Goal: Communication & Community: Answer question/provide support

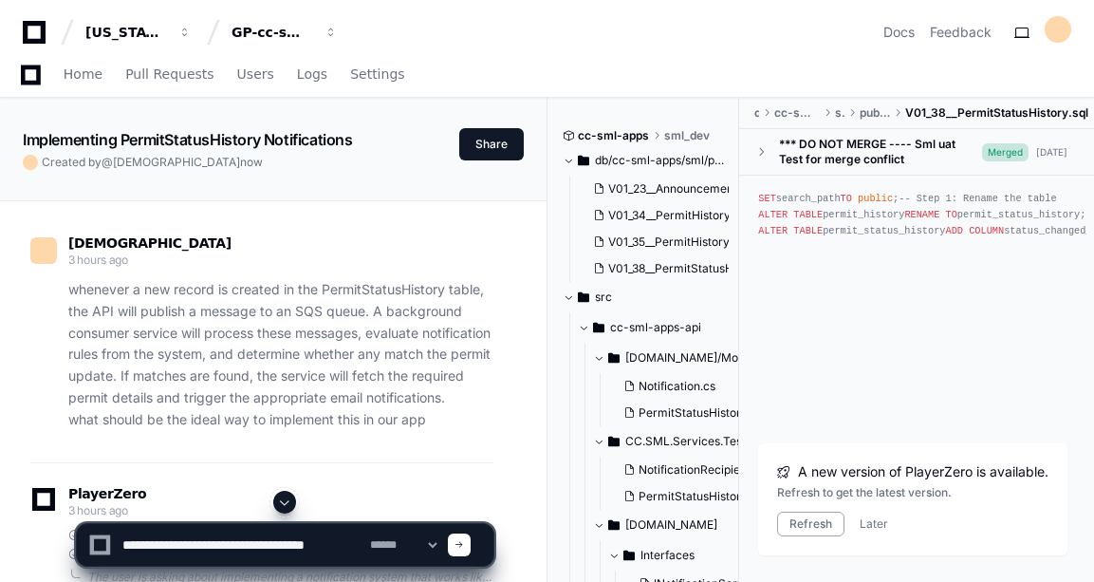
scroll to position [13098, 0]
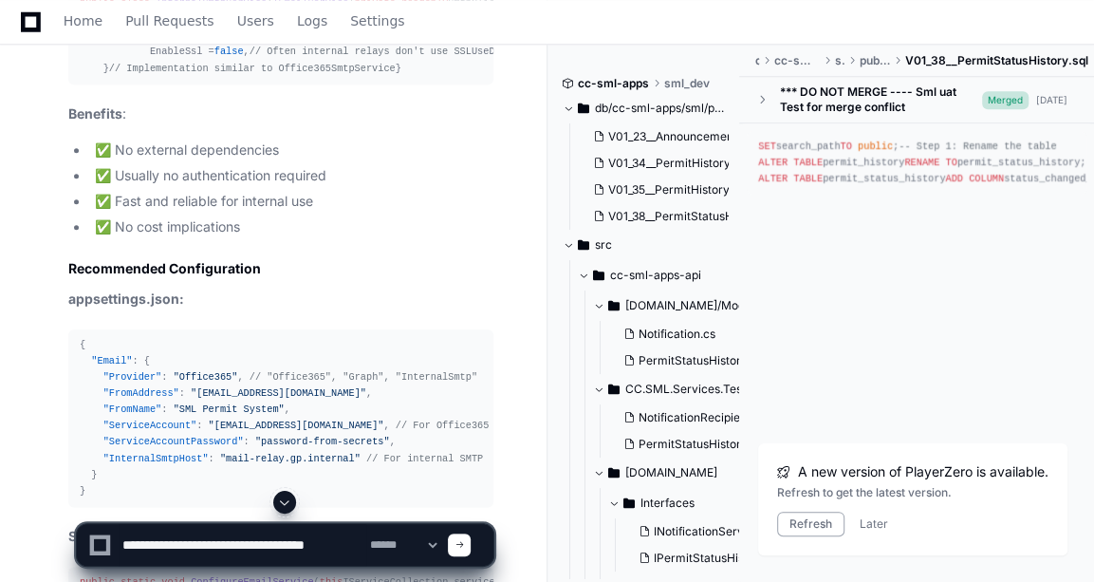
click at [778, 529] on button "Refresh" at bounding box center [810, 524] width 67 height 25
click at [801, 520] on div at bounding box center [679, 536] width 262 height 91
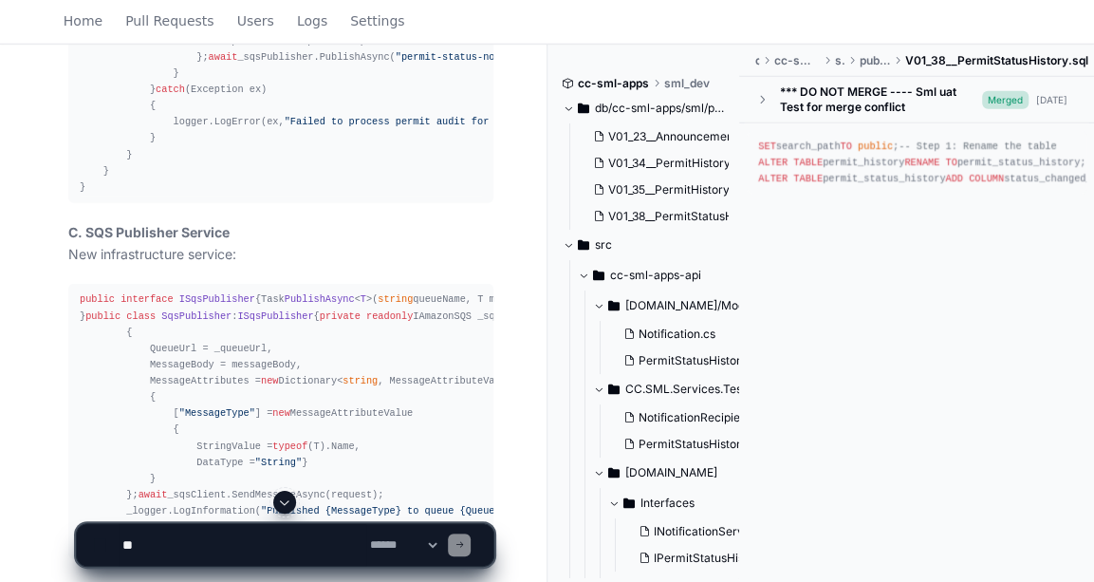
scroll to position [2937, 0]
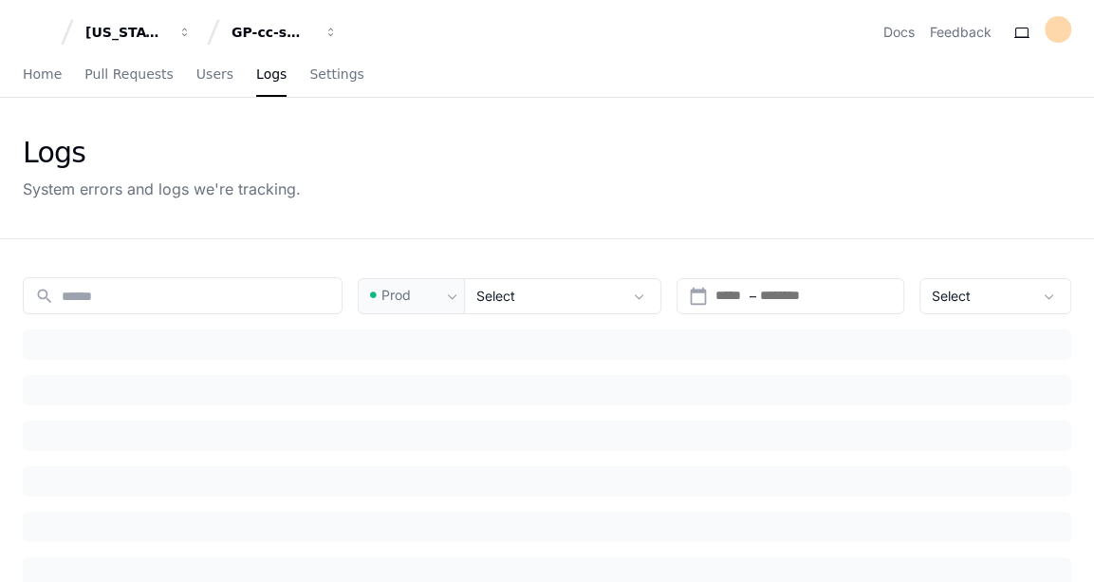
type input "**********"
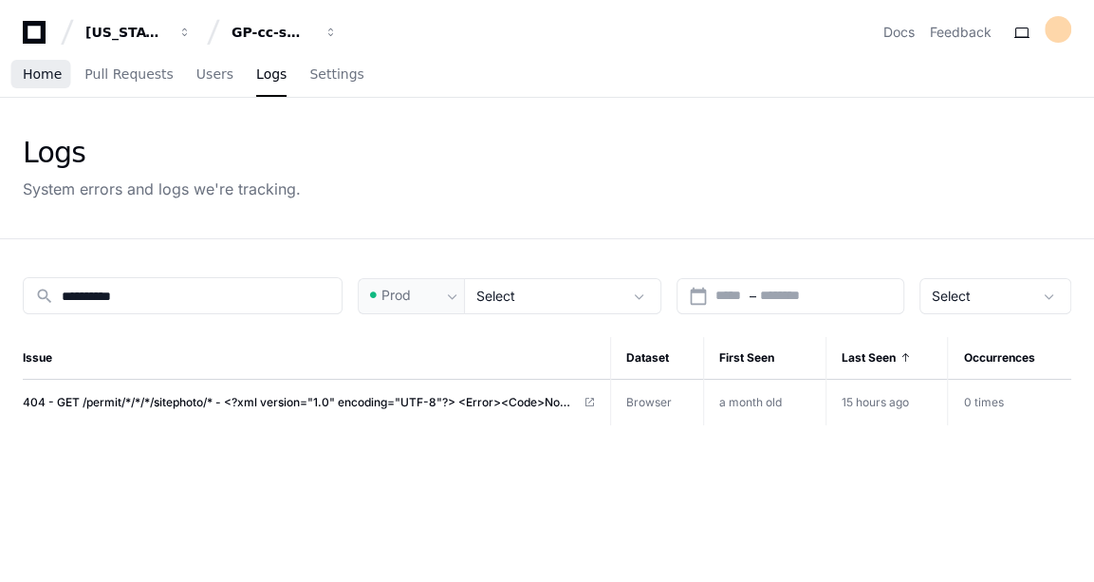
click at [49, 88] on link "Home" at bounding box center [42, 75] width 39 height 44
click at [47, 72] on span "Home" at bounding box center [42, 73] width 39 height 11
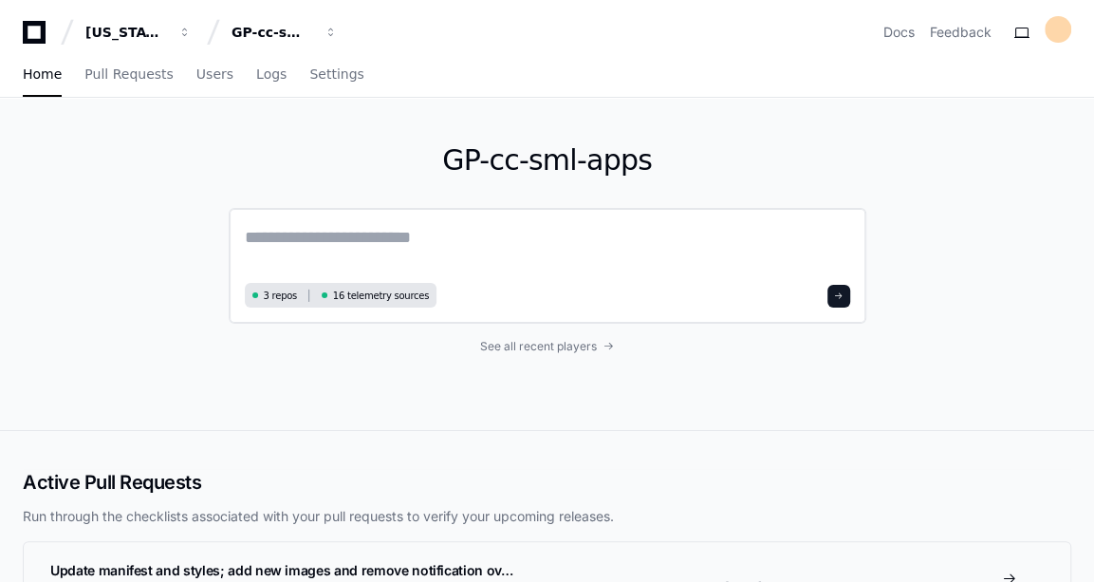
click at [407, 251] on textarea at bounding box center [548, 250] width 606 height 53
type textarea "*"
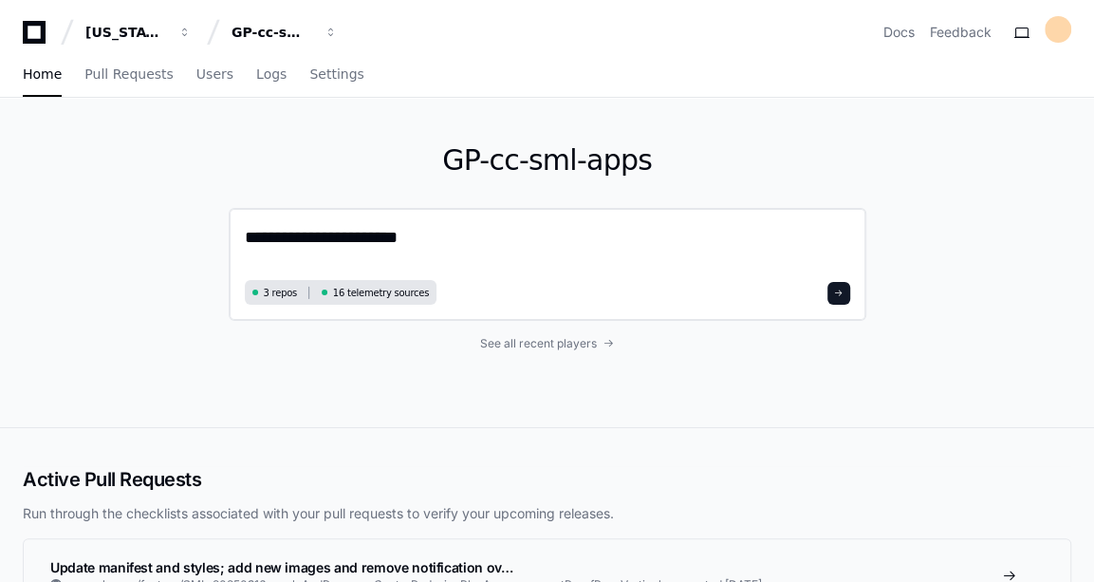
type textarea "**********"
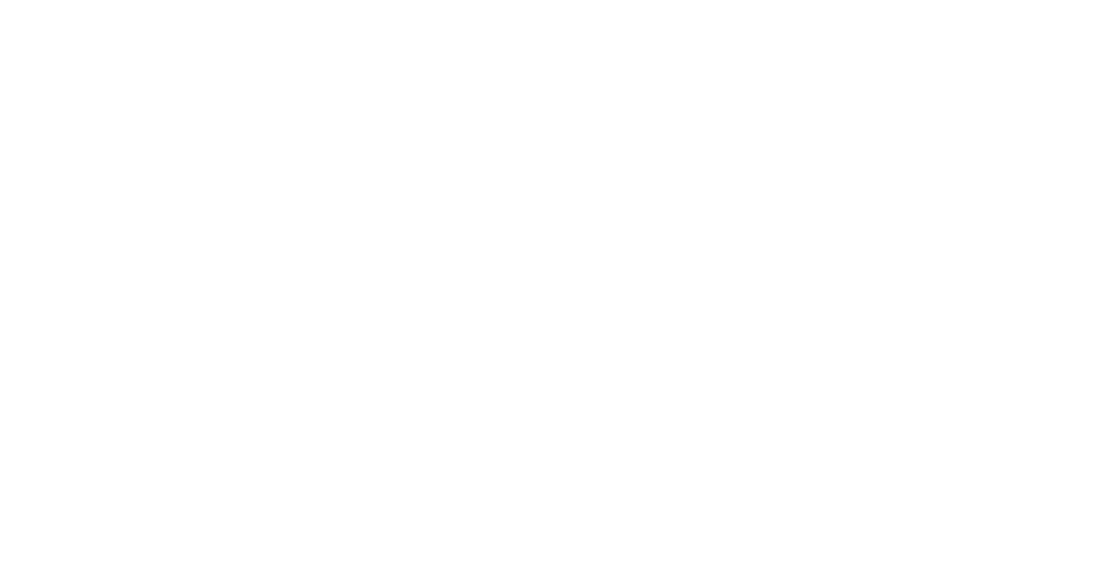
click at [470, 0] on html at bounding box center [548, 0] width 1097 height 0
click at [653, 0] on html at bounding box center [548, 0] width 1097 height 0
click at [345, 0] on html at bounding box center [548, 0] width 1097 height 0
click at [219, 0] on html at bounding box center [548, 0] width 1097 height 0
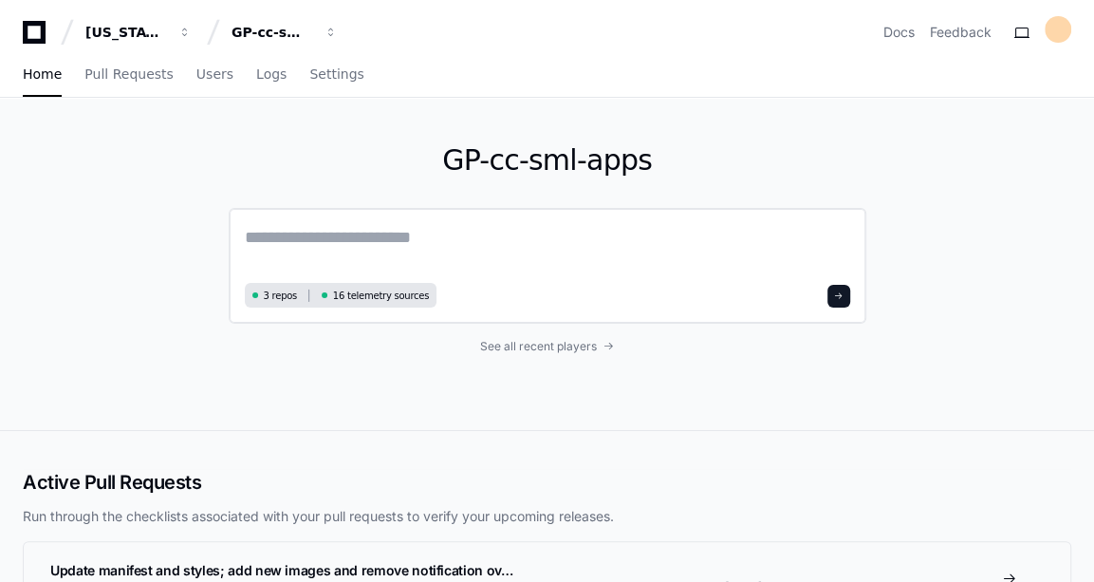
click at [406, 230] on textarea at bounding box center [548, 250] width 606 height 53
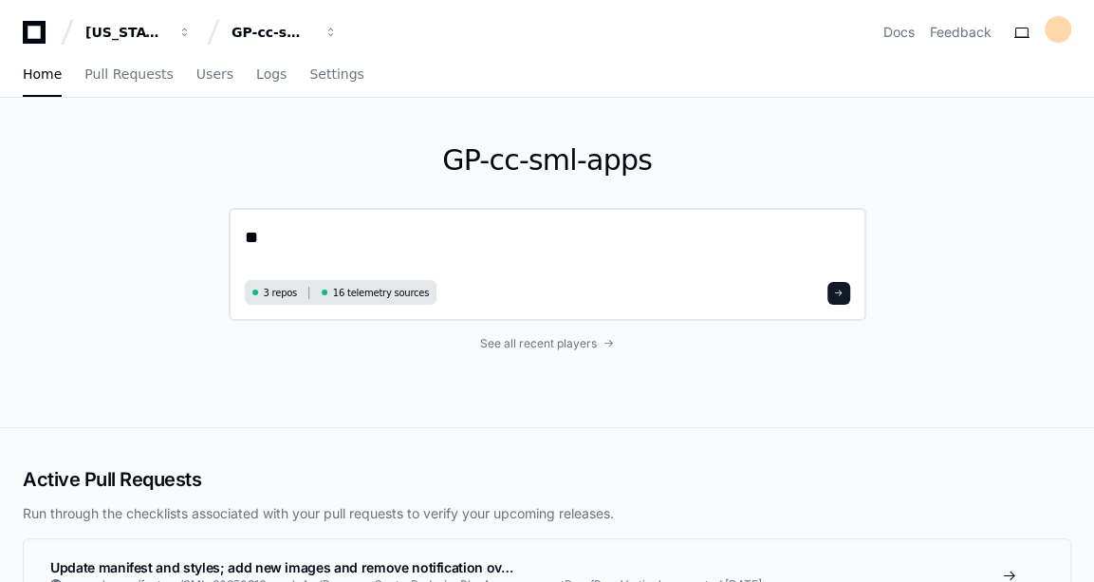
type textarea "*"
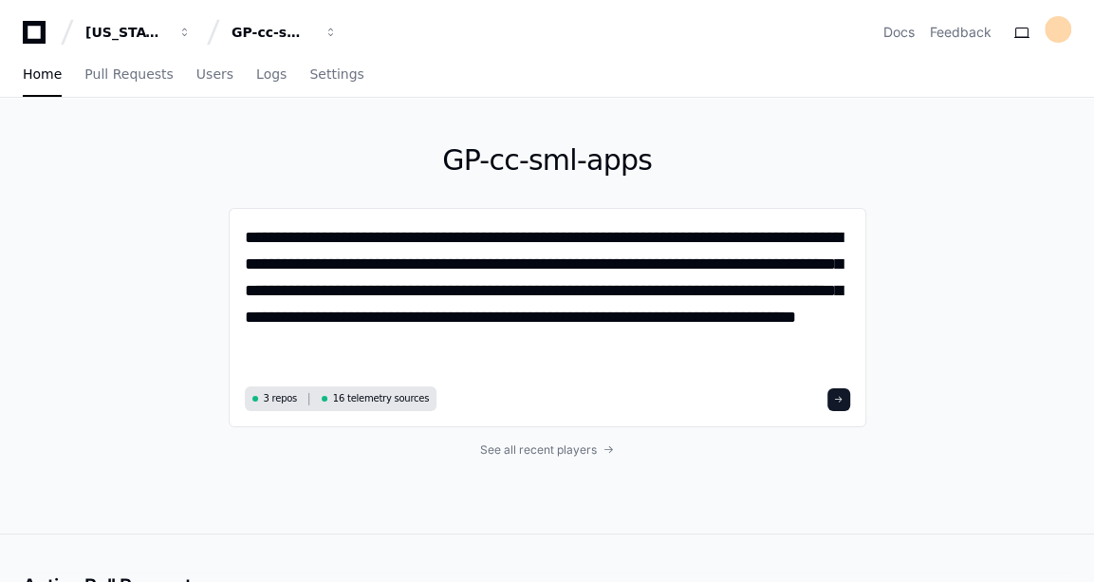
paste textarea "**********"
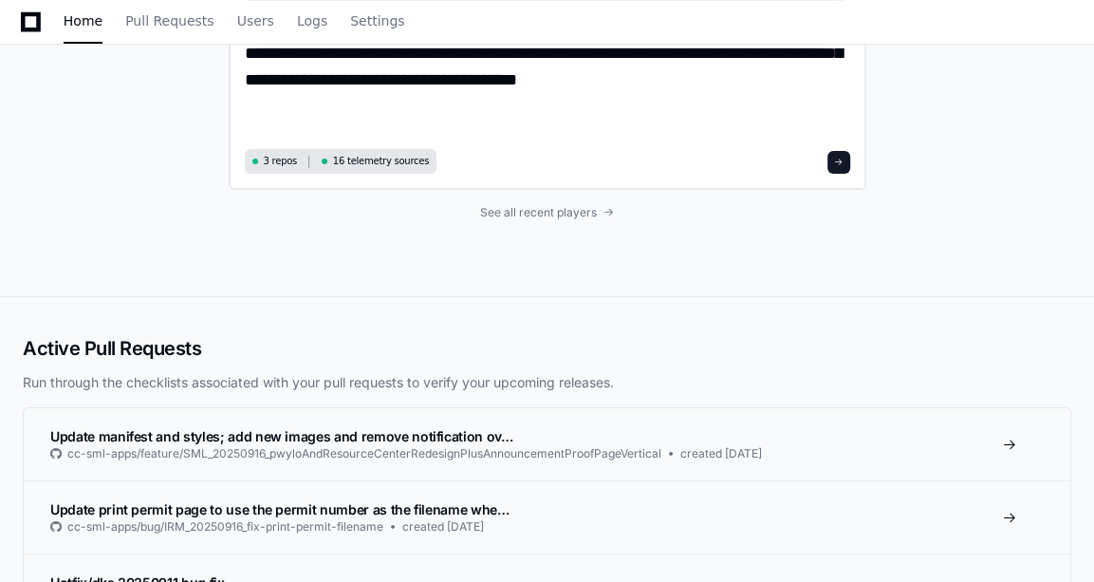
scroll to position [265, 0]
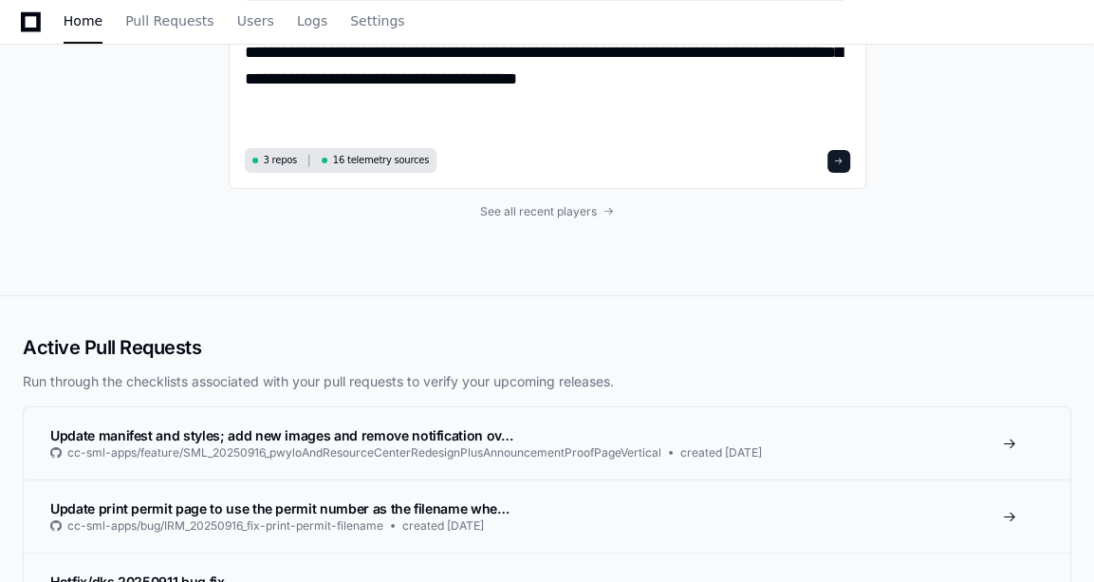
type textarea "**********"
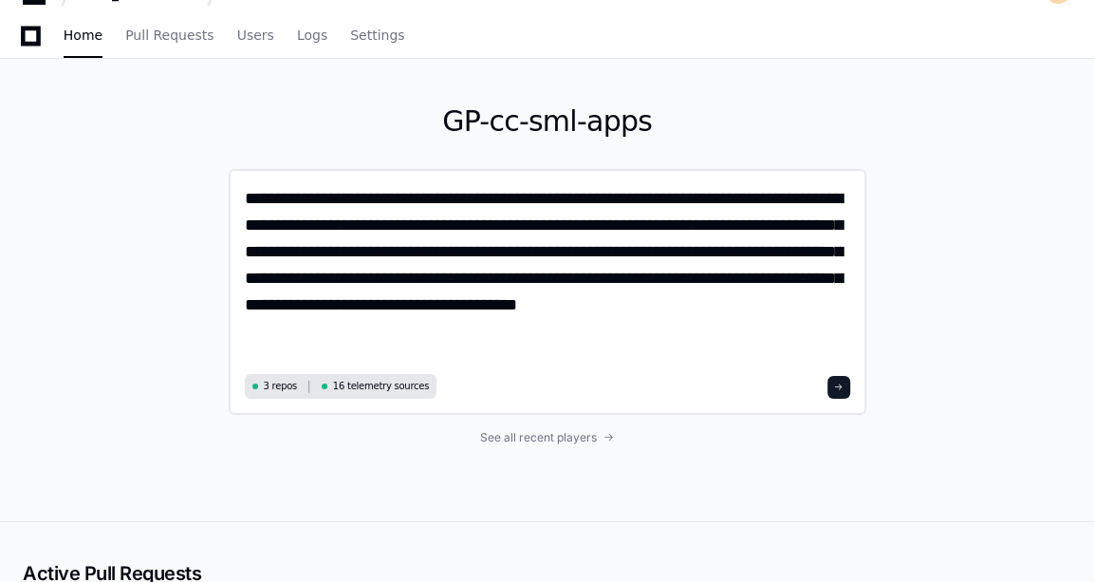
scroll to position [0, 0]
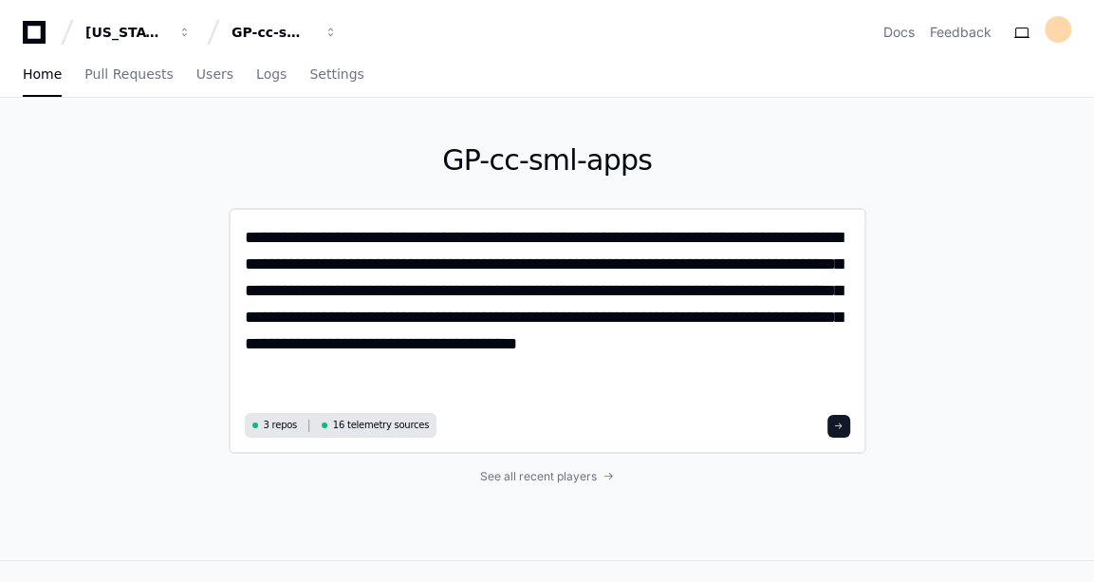
click at [830, 416] on button at bounding box center [839, 426] width 23 height 23
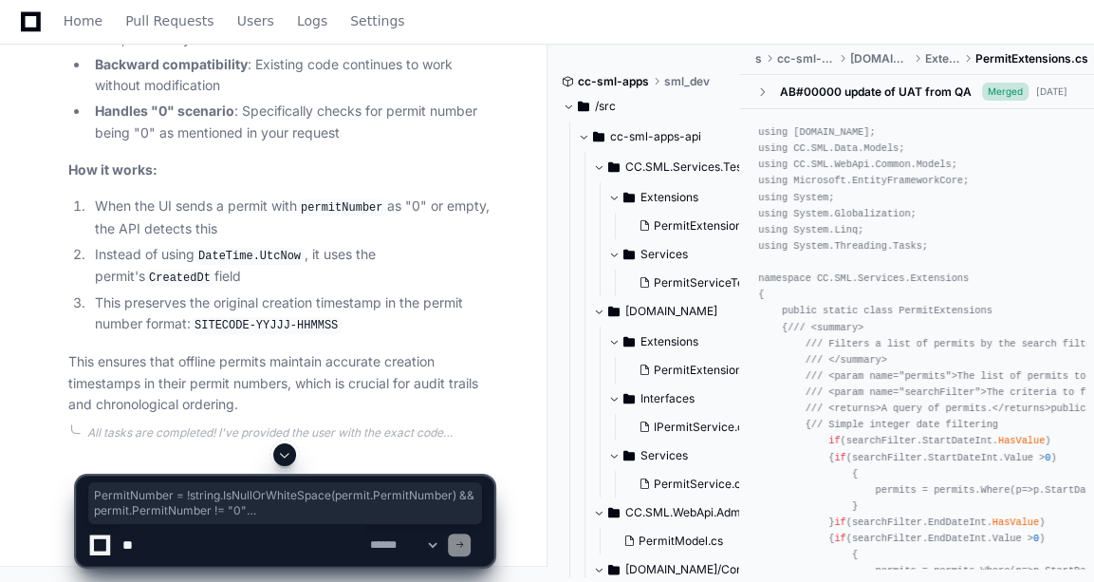
scroll to position [0, 78]
drag, startPoint x: 77, startPoint y: 264, endPoint x: 499, endPoint y: 297, distance: 423.6
copy div "PermitNumber = ! string .IsNullOrWhiteSpace(permit.PermitNumber) && permit.Perm…"
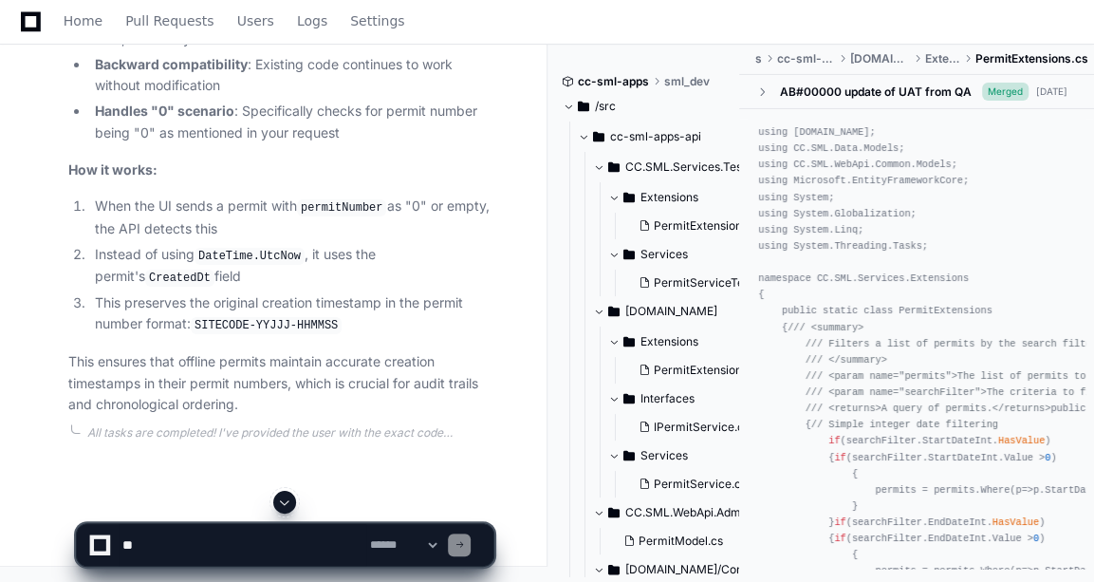
drag, startPoint x: 84, startPoint y: 392, endPoint x: 85, endPoint y: 233, distance: 158.5
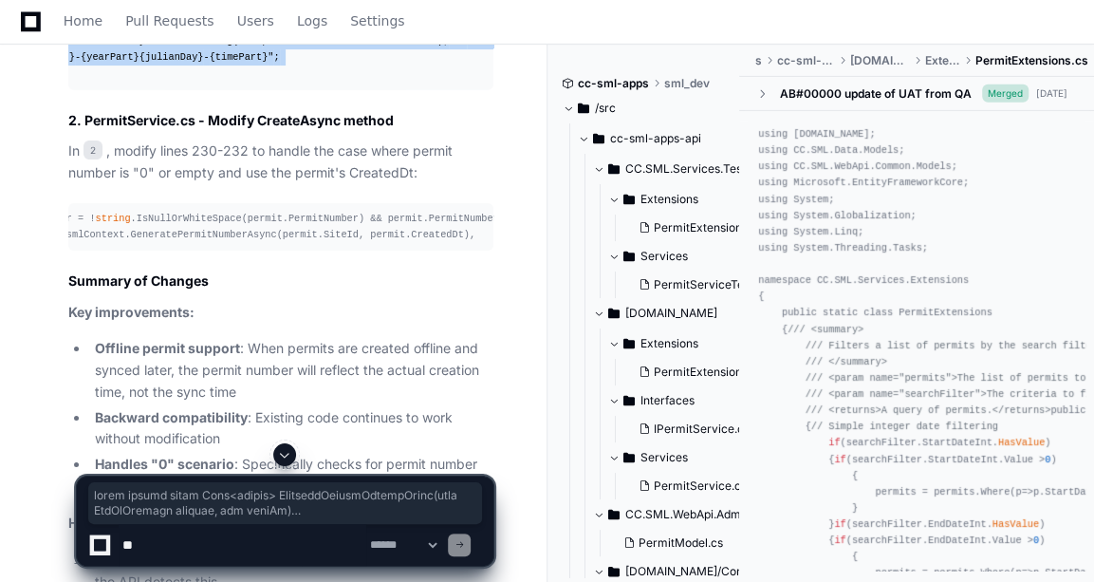
scroll to position [0, 0]
copy div "public static async Task< string > GeneratePermitNumberAsync ( this SmlDbContex…"
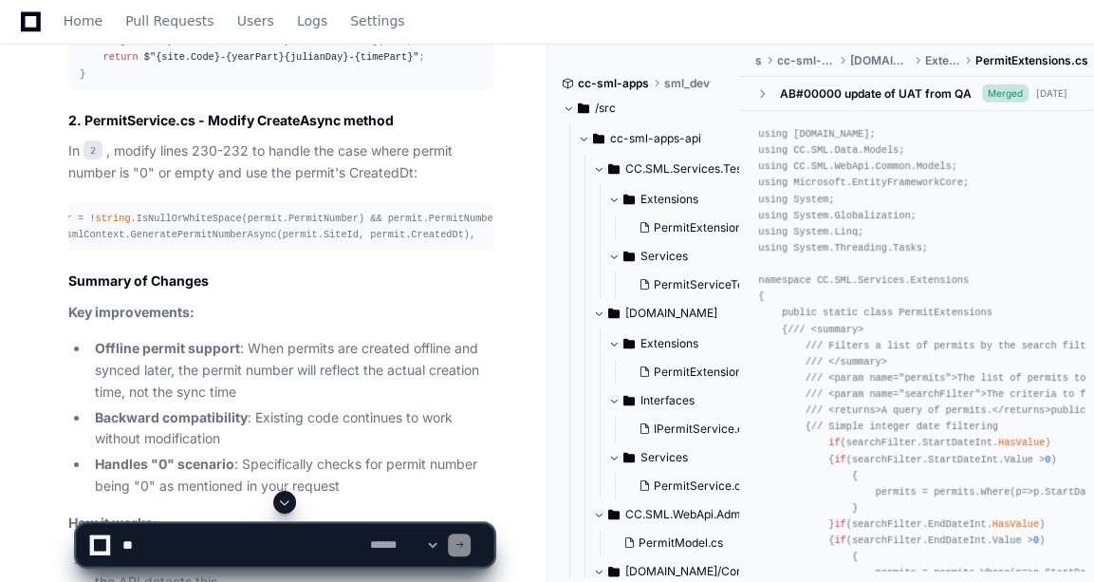
click at [215, 559] on textarea at bounding box center [243, 545] width 248 height 42
type textarea "**********"
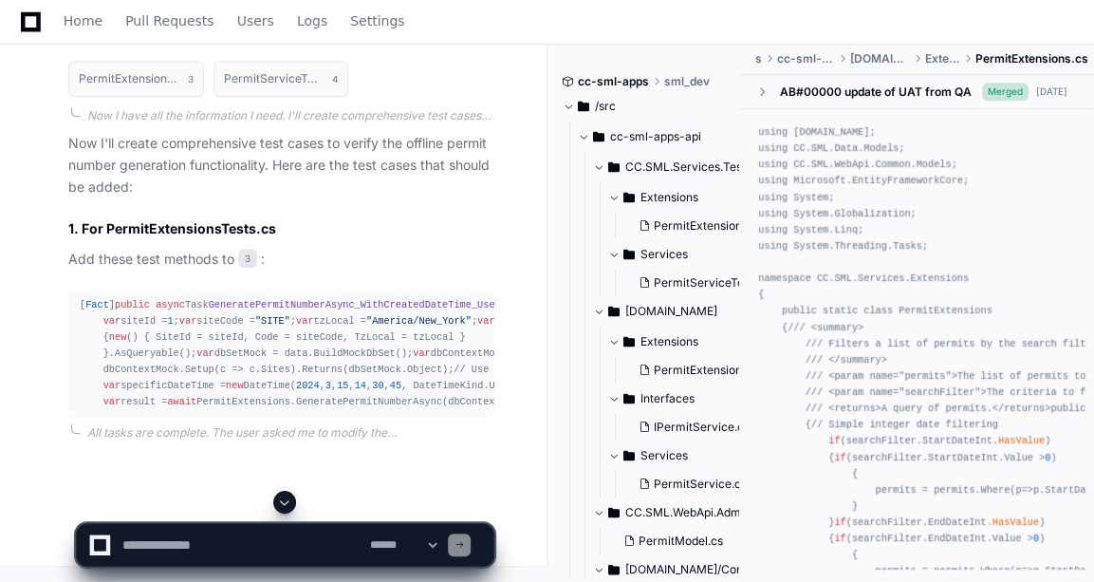
scroll to position [5732, 0]
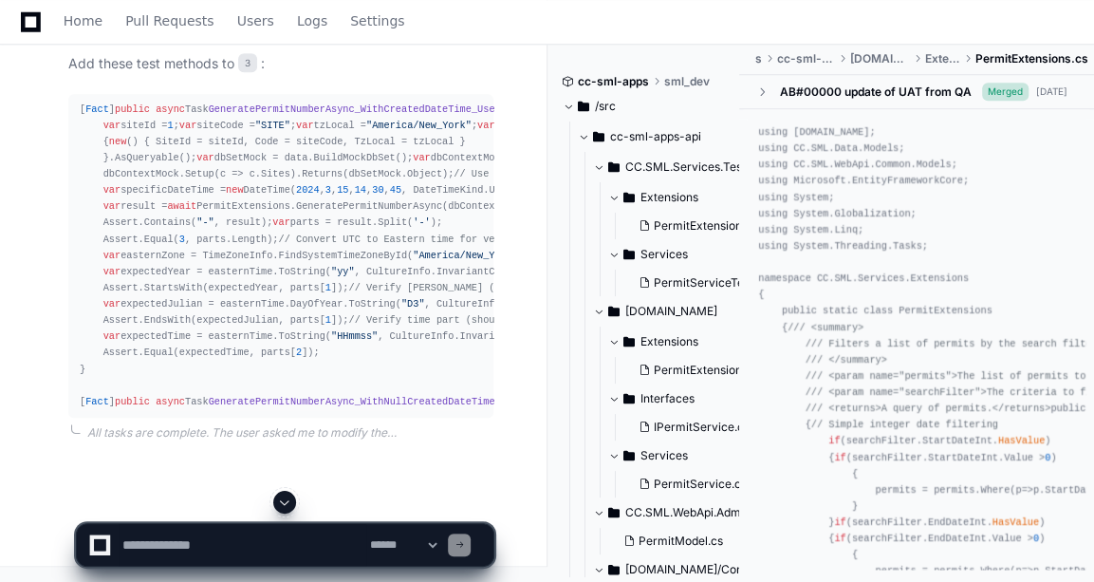
click at [284, 498] on span at bounding box center [284, 501] width 15 height 15
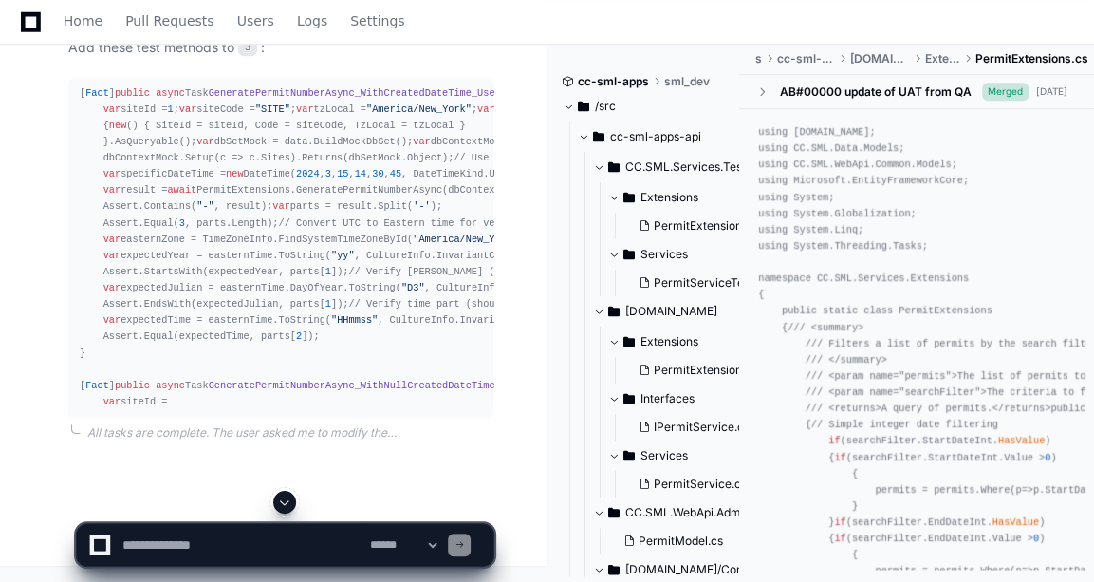
scroll to position [6315, 0]
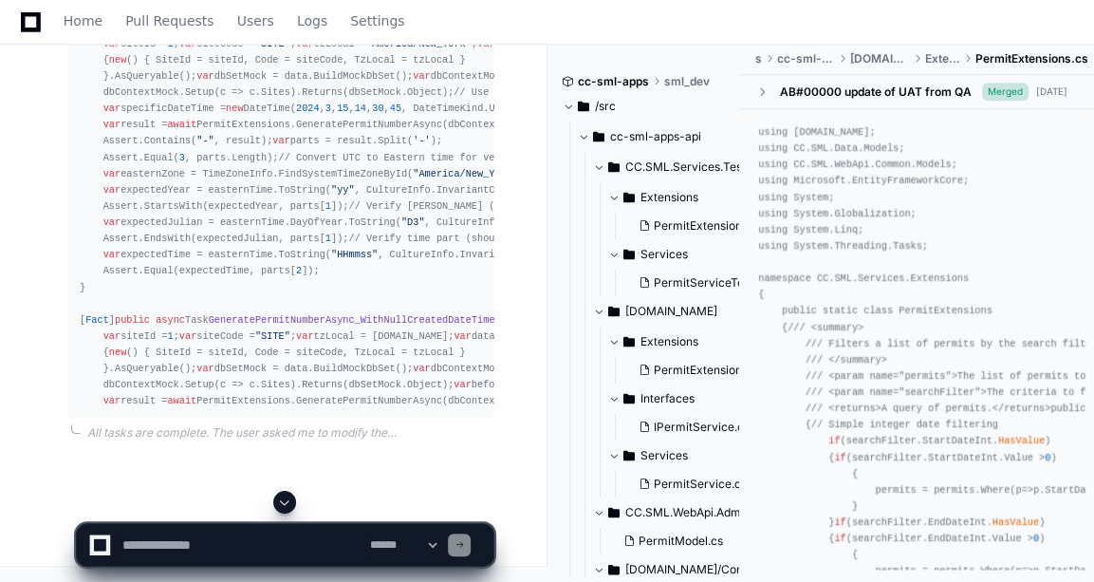
click at [277, 492] on div at bounding box center [285, 502] width 419 height 23
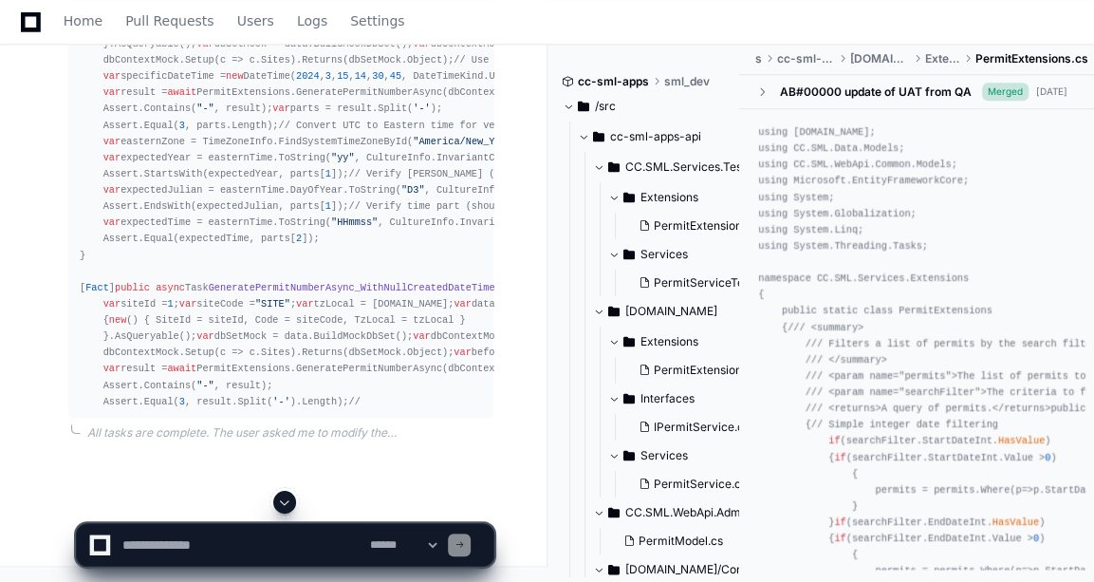
click at [270, 509] on div at bounding box center [285, 502] width 419 height 23
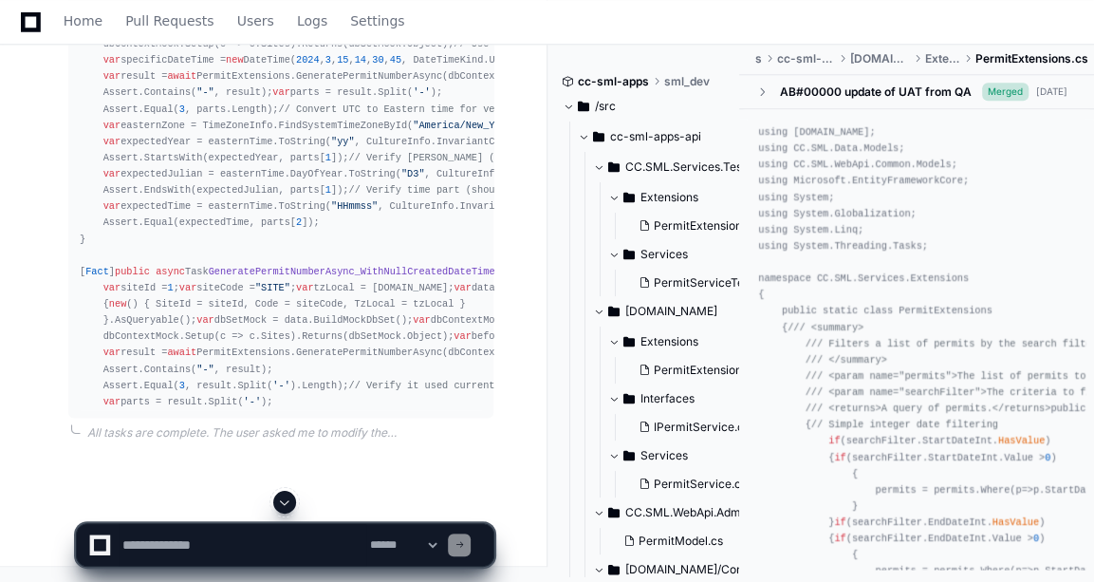
click at [283, 503] on span at bounding box center [284, 501] width 15 height 15
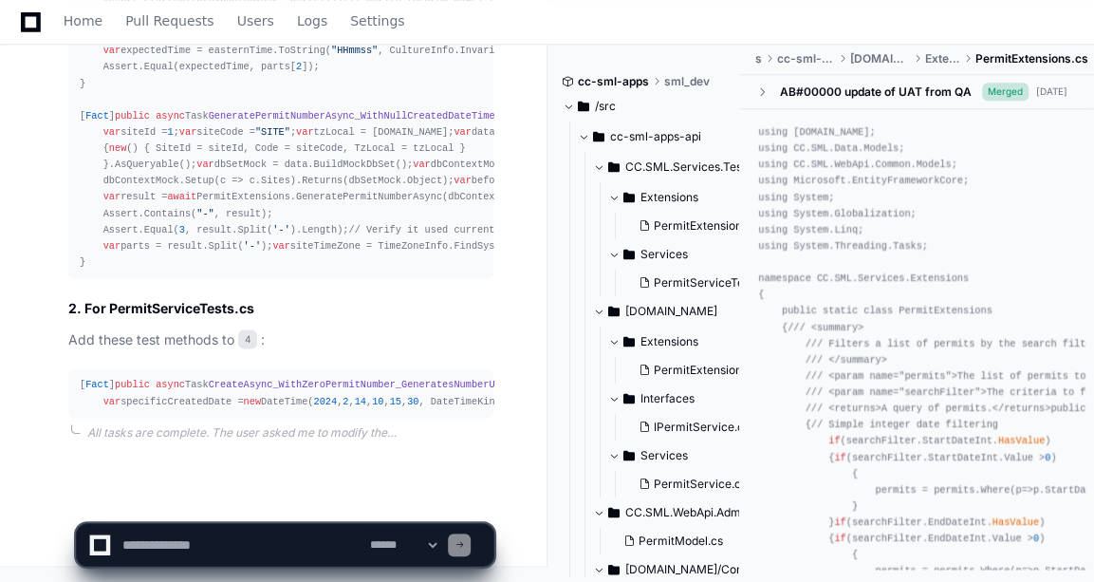
scroll to position [7061, 0]
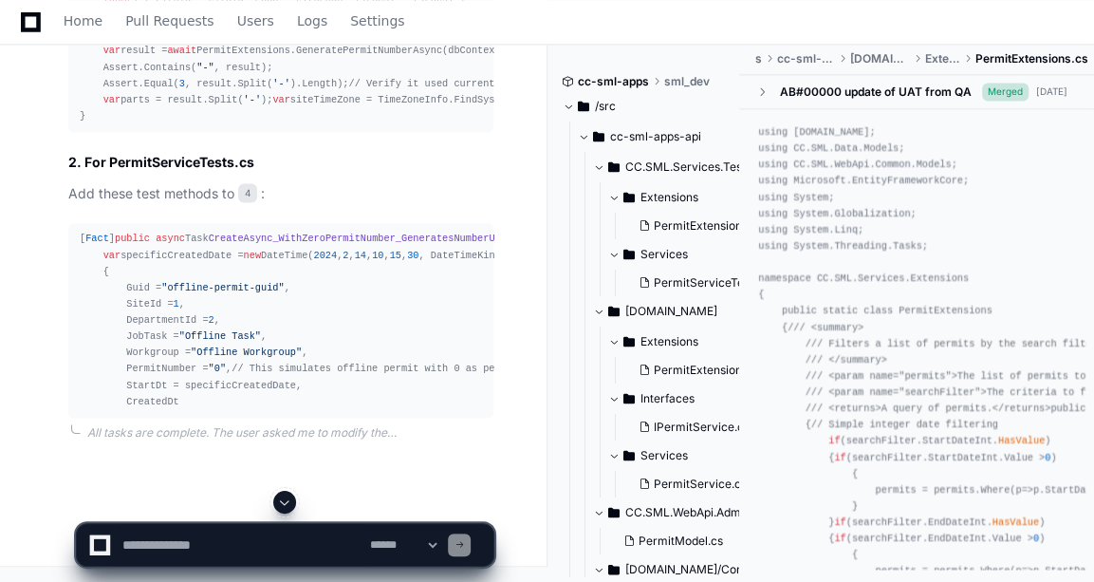
click at [292, 504] on span at bounding box center [284, 501] width 15 height 15
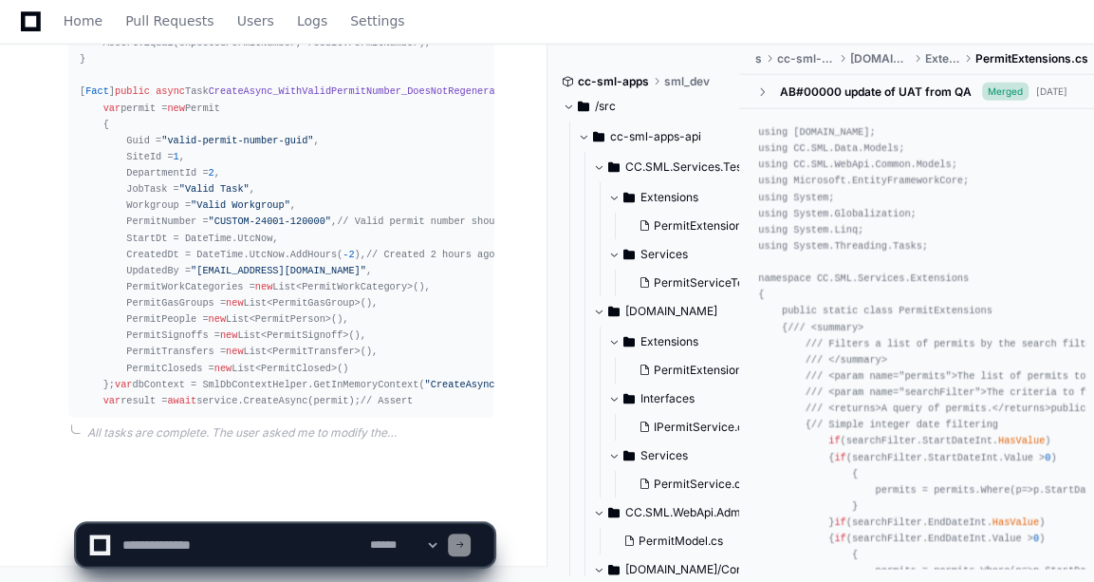
scroll to position [9176, 0]
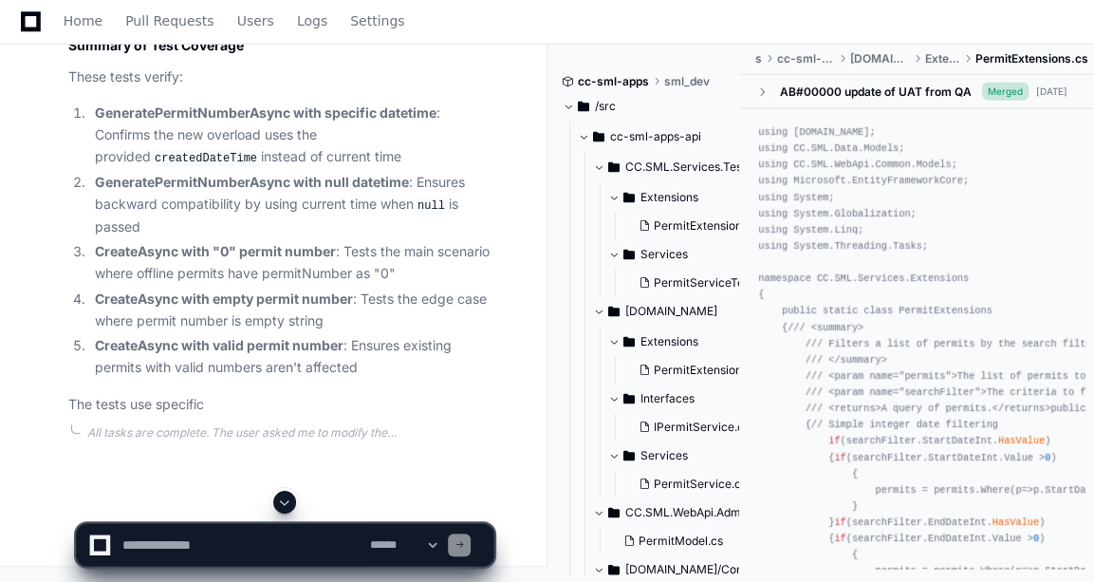
click at [276, 506] on button at bounding box center [284, 502] width 23 height 23
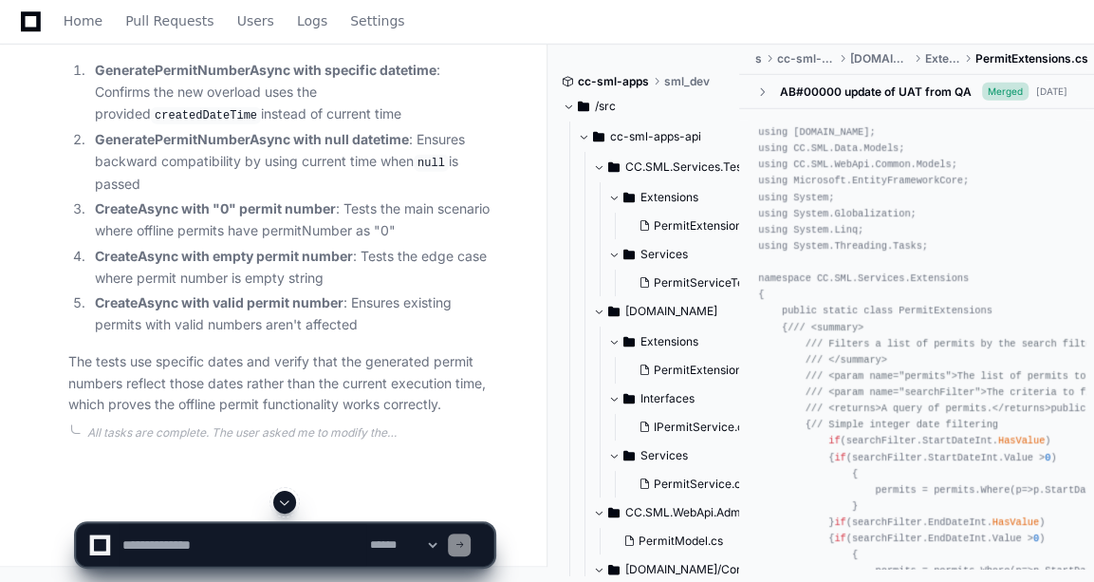
scroll to position [7700, 0]
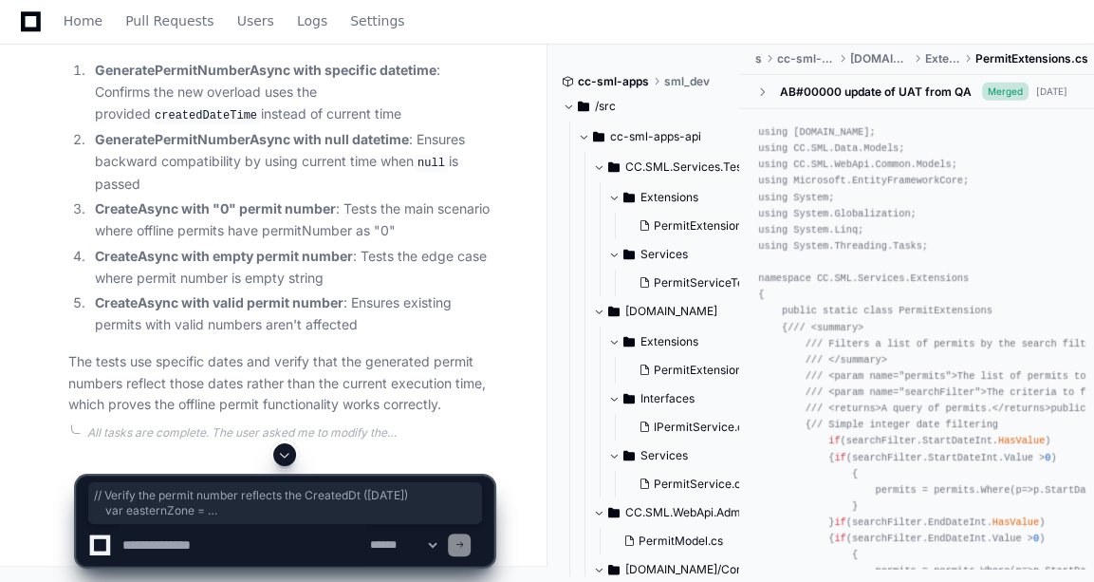
drag, startPoint x: 84, startPoint y: 489, endPoint x: 95, endPoint y: 248, distance: 241.3
copy div "[ Fact ] public async Task CreateAsync_WithZeroPermitNumber_GeneratesNumberUsin…"
